Goal: Task Accomplishment & Management: Complete application form

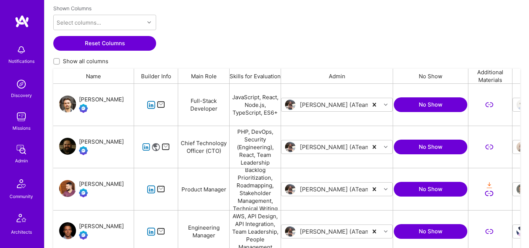
scroll to position [221, 0]
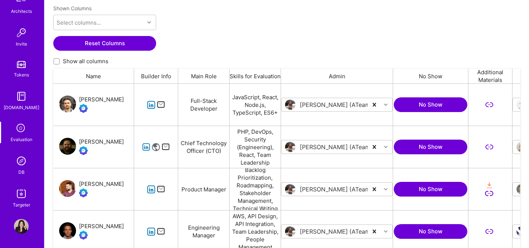
click at [22, 164] on img at bounding box center [21, 160] width 15 height 15
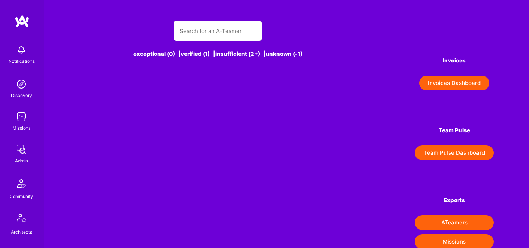
click at [221, 19] on div "exceptional (0) | verified (1) | insufficient (2+) | unknown (-1)" at bounding box center [218, 44] width 276 height 64
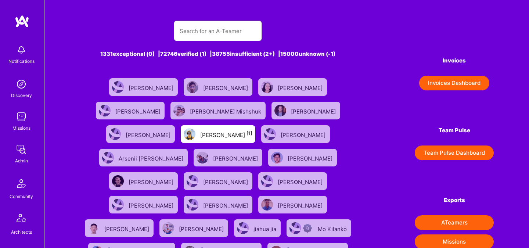
click at [220, 28] on input "text" at bounding box center [217, 31] width 76 height 19
paste input "Lars"
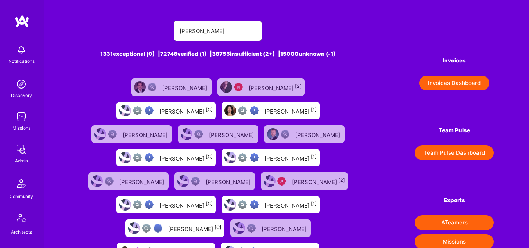
type input "Lars Artmann"
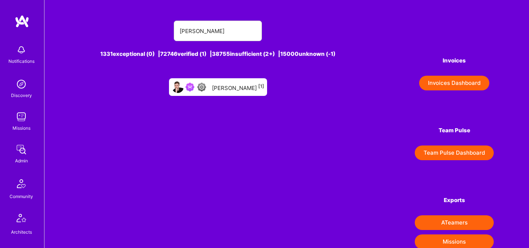
click at [242, 90] on div "Lars Artmann [1]" at bounding box center [238, 87] width 52 height 10
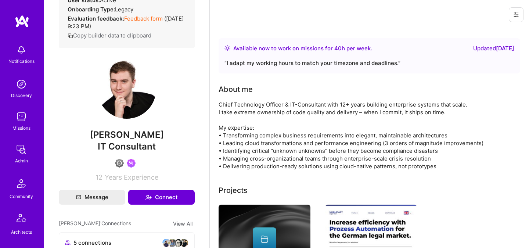
scroll to position [240, 0]
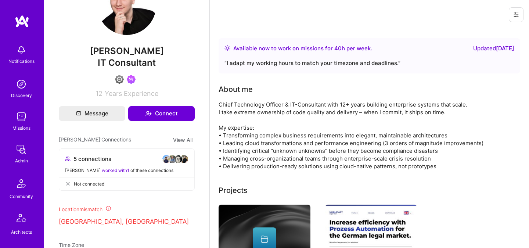
click at [120, 51] on span "Lars Artmann" at bounding box center [127, 51] width 136 height 11
copy span "Lars Artmann"
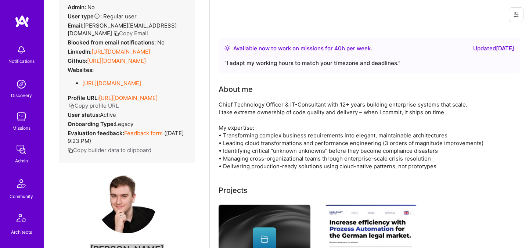
scroll to position [0, 0]
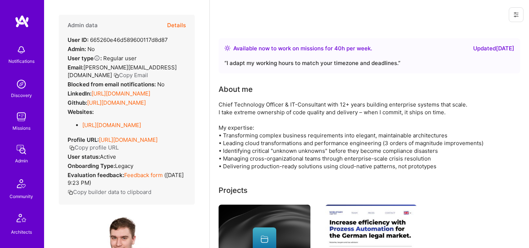
click at [178, 26] on button "Details" at bounding box center [176, 25] width 19 height 21
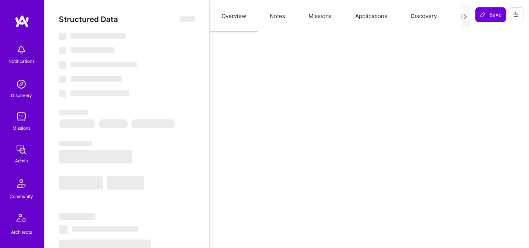
click at [457, 18] on button "Evaluation" at bounding box center [473, 16] width 50 height 32
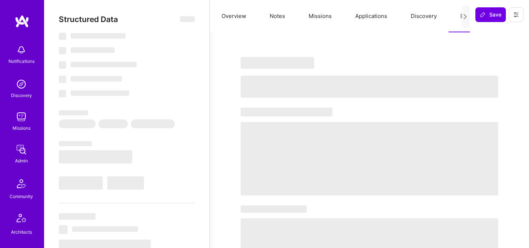
select select "Right Now"
select select "4"
select select "6"
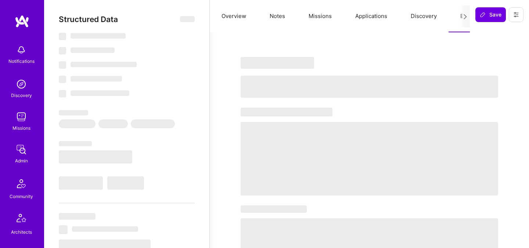
select select "US"
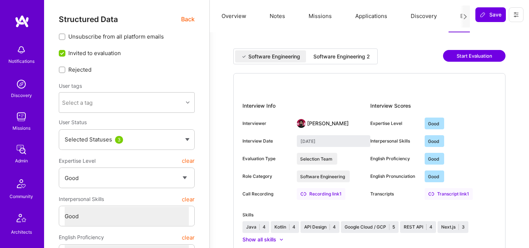
click at [338, 58] on div "Software Engineering 2" at bounding box center [341, 56] width 57 height 7
type input "August 13, 2025"
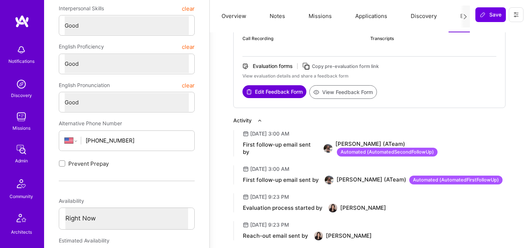
scroll to position [176, 0]
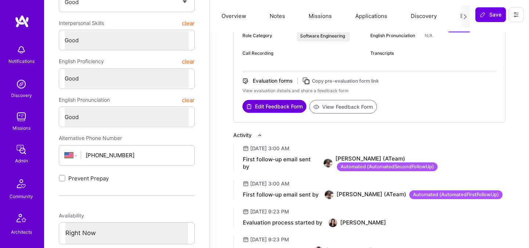
click at [353, 110] on button "View Feedback Form" at bounding box center [343, 107] width 68 height 14
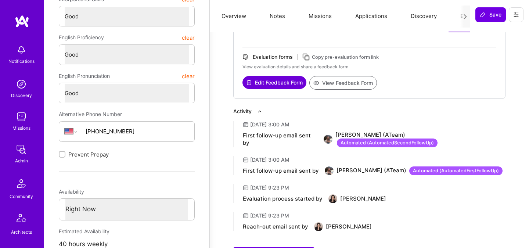
scroll to position [199, 0]
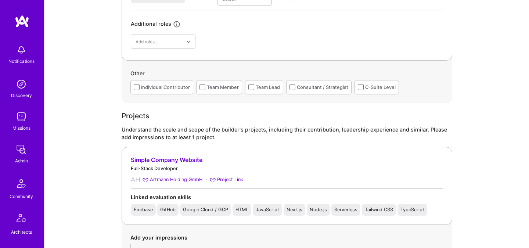
scroll to position [515, 0]
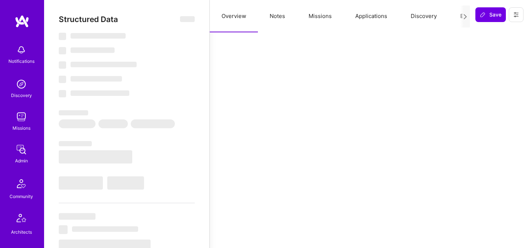
click at [451, 18] on button "Evaluation" at bounding box center [473, 16] width 50 height 32
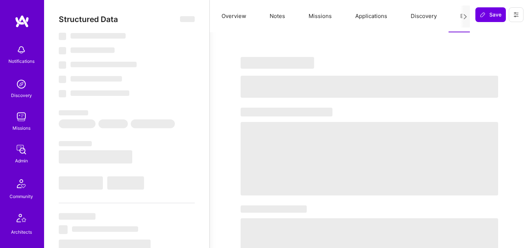
select select "Right Now"
select select "5"
select select "4"
select select "7"
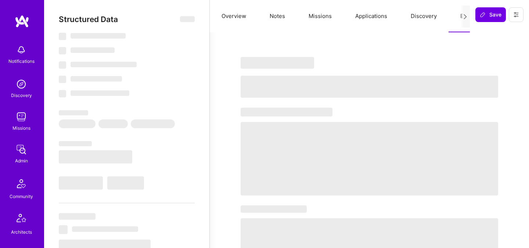
select select "US"
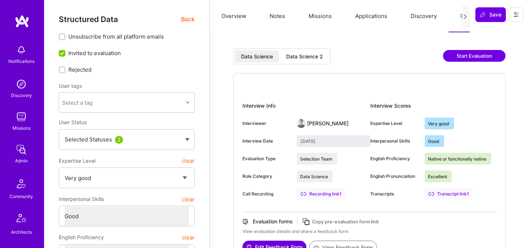
click at [315, 56] on div "Data Science 2" at bounding box center [304, 56] width 37 height 7
type input "July 24, 2025"
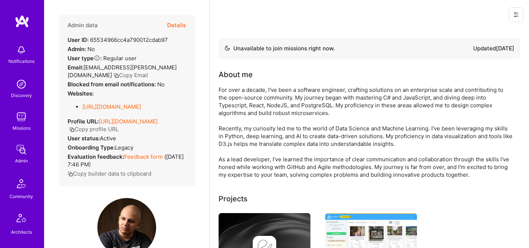
click at [175, 23] on button "Details" at bounding box center [176, 25] width 19 height 21
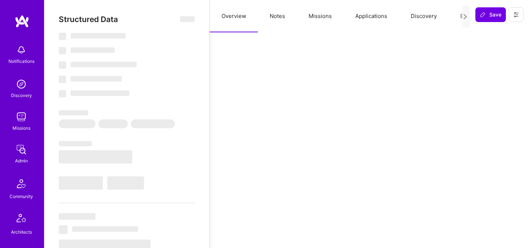
click at [457, 15] on button "Evaluation" at bounding box center [473, 16] width 50 height 32
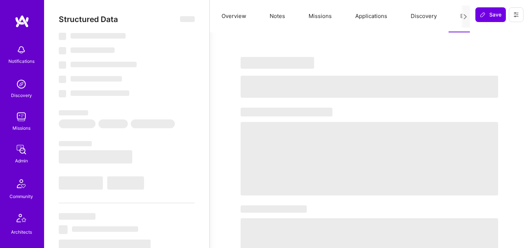
select select "Not Available"
select select "1 Month"
select select "5"
select select "4"
select select "6"
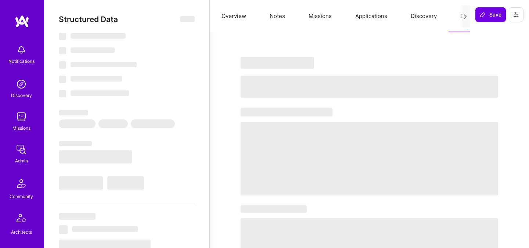
select select "6"
select select "TR"
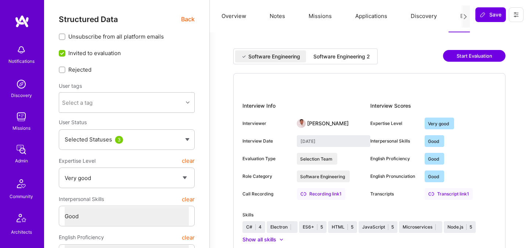
click at [358, 54] on div "Software Engineering 2" at bounding box center [341, 56] width 57 height 7
type input "August 19, 2025"
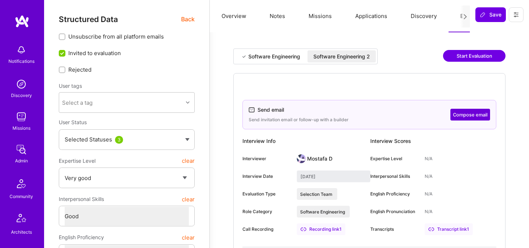
click at [377, 48] on div "Software Engineering Software Engineering 2" at bounding box center [305, 56] width 144 height 16
click at [365, 59] on div "Software Engineering 2" at bounding box center [341, 56] width 57 height 7
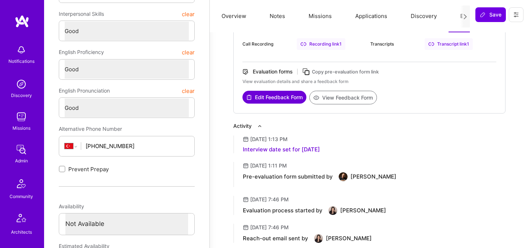
scroll to position [189, 0]
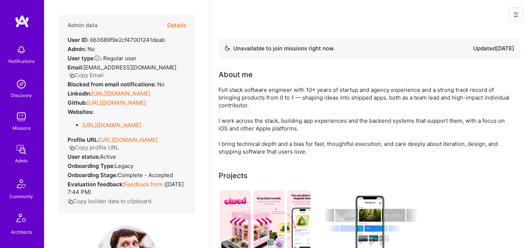
click at [170, 22] on button "Details" at bounding box center [176, 25] width 19 height 21
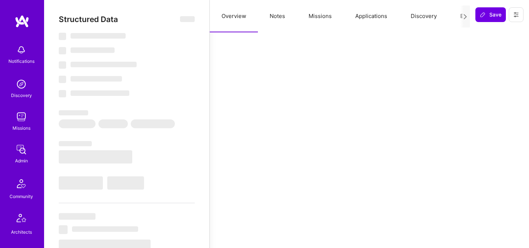
click at [456, 14] on button "Evaluation" at bounding box center [473, 16] width 50 height 32
select select "Not Available"
select select "3 Months"
select select "7"
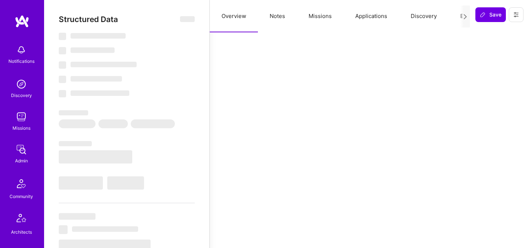
select select "7"
select select "BR"
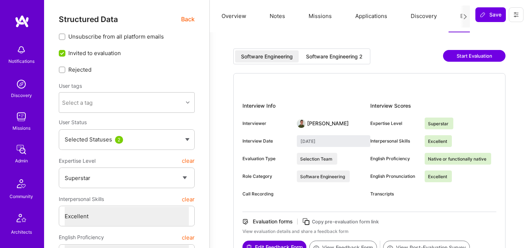
click at [355, 48] on div "Software Engineering Software Engineering 2 Start Evaluation Interview Info Int…" at bounding box center [368, 235] width 301 height 389
click at [345, 60] on div "Software Engineering 2" at bounding box center [334, 56] width 68 height 12
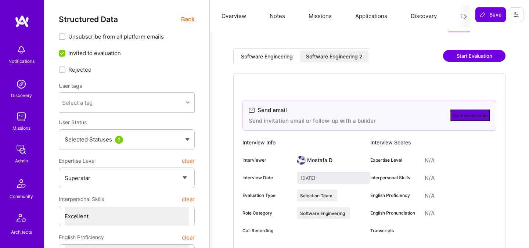
type input "[DATE]"
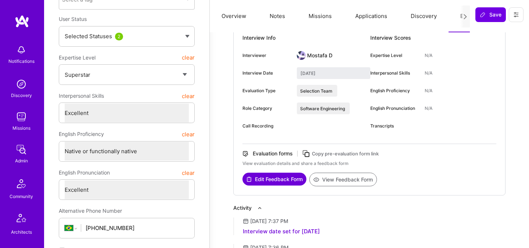
scroll to position [100, 0]
